Goal: Navigation & Orientation: Find specific page/section

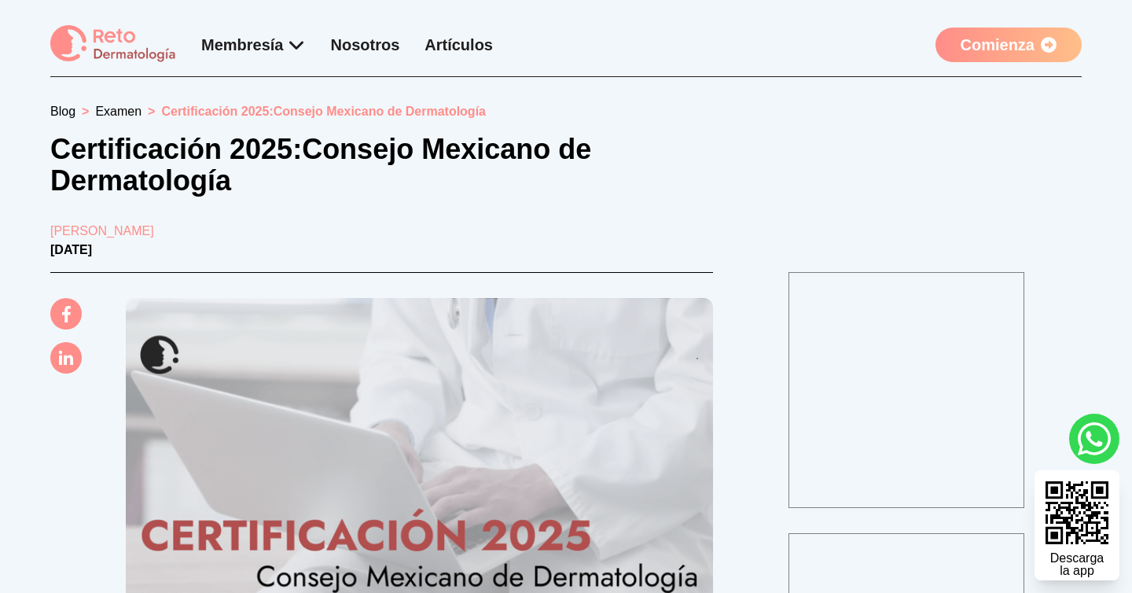
click at [130, 46] on img at bounding box center [113, 44] width 126 height 39
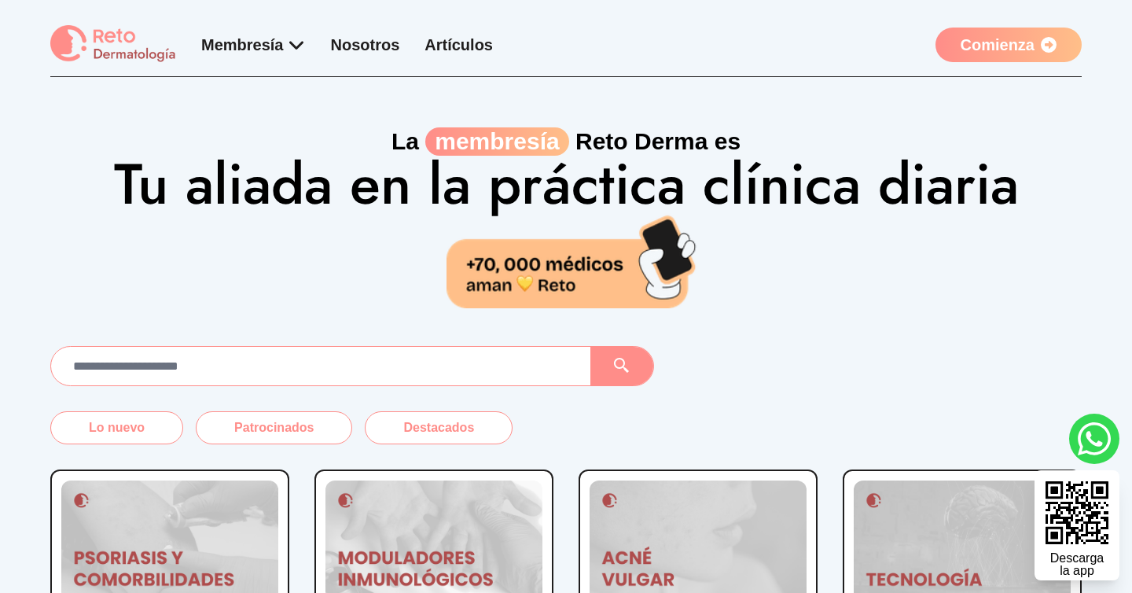
click at [370, 42] on link "Nosotros" at bounding box center [365, 44] width 69 height 17
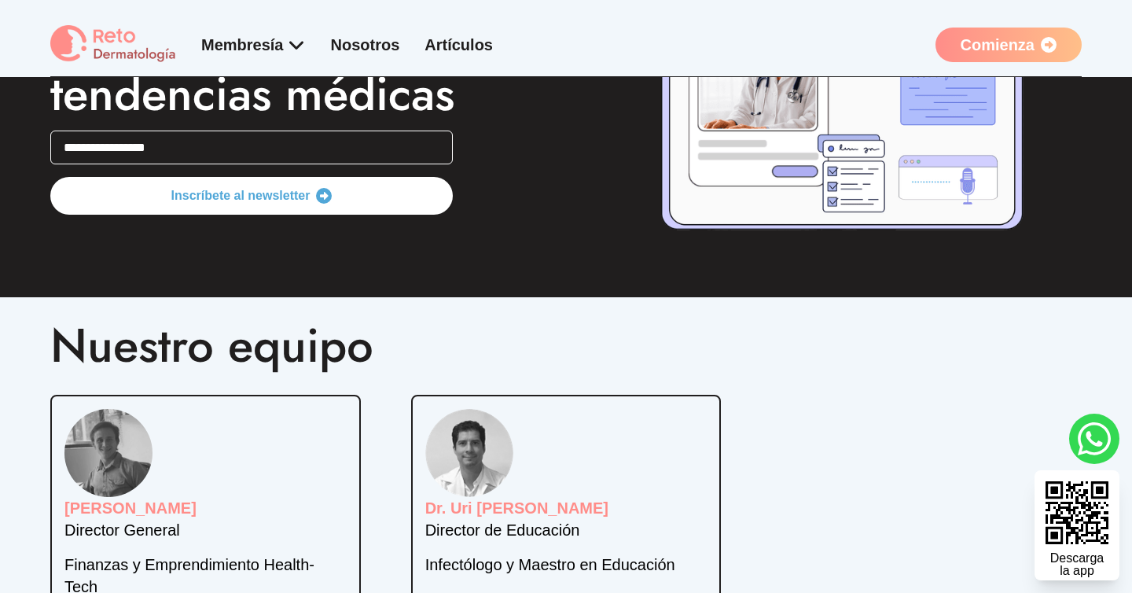
scroll to position [3242, 0]
